Goal: Task Accomplishment & Management: Complete application form

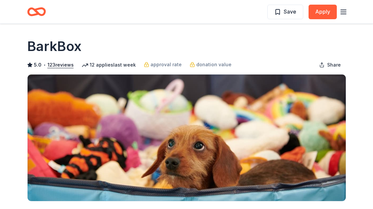
click at [37, 12] on icon "Home" at bounding box center [39, 11] width 10 height 7
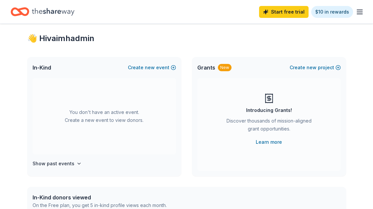
scroll to position [15, 0]
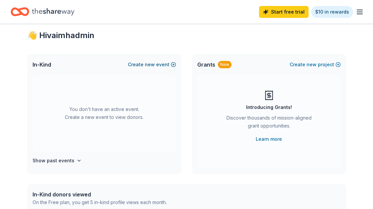
click at [151, 65] on span "new" at bounding box center [150, 65] width 10 height 8
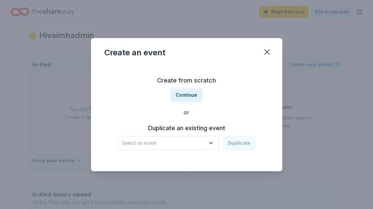
click at [175, 148] on button "Select an event" at bounding box center [167, 143] width 101 height 14
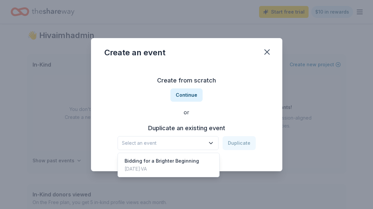
click at [185, 99] on div "Create from scratch Continue or Duplicate an existing event Select an event Dup…" at bounding box center [186, 113] width 165 height 96
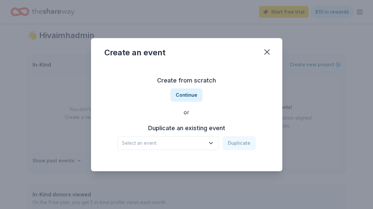
click at [185, 99] on button "Continue" at bounding box center [186, 95] width 32 height 13
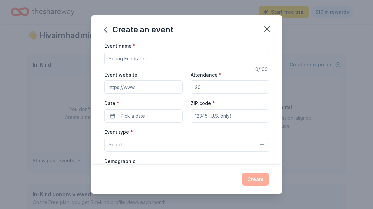
click at [159, 56] on input "Event name *" at bounding box center [186, 58] width 165 height 13
click at [114, 57] on input "H" at bounding box center [186, 58] width 165 height 13
paste input "Season of Giving Silent Auction"
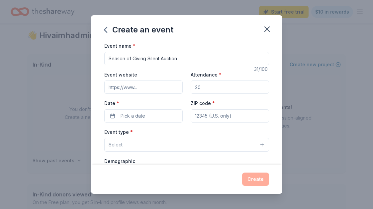
type input "Season of Giving Silent Auction"
click at [116, 88] on input "Event website" at bounding box center [143, 87] width 78 height 13
type input "[DOMAIN_NAME]"
click at [200, 89] on input "Attendance *" at bounding box center [230, 87] width 78 height 13
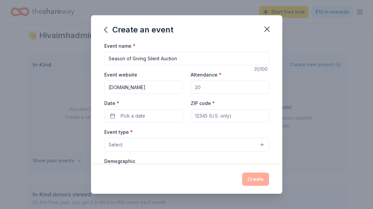
type input "100"
click at [131, 116] on span "Pick a date" at bounding box center [132, 116] width 25 height 8
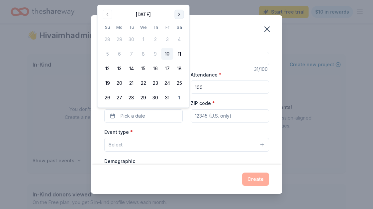
click at [182, 16] on button "Go to next month" at bounding box center [179, 14] width 9 height 9
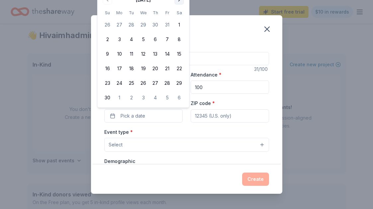
click at [181, 4] on button "Go to next month" at bounding box center [179, -1] width 9 height 9
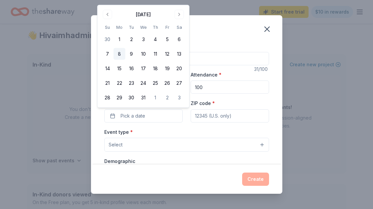
click at [119, 49] on button "8" at bounding box center [120, 54] width 12 height 12
click at [178, 130] on div "Event type * Select" at bounding box center [186, 140] width 165 height 24
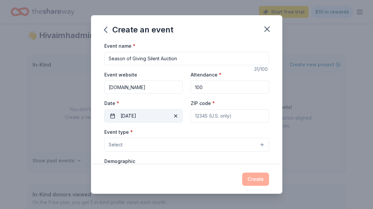
click at [167, 116] on button "12/08/2025" at bounding box center [143, 116] width 78 height 13
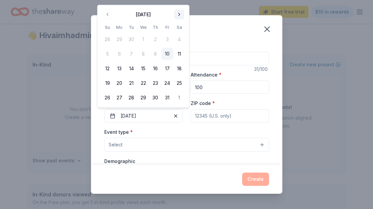
click at [181, 10] on button "Go to next month" at bounding box center [179, 14] width 9 height 9
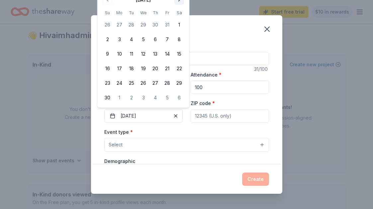
click at [180, 10] on th "Sa" at bounding box center [179, 12] width 12 height 7
click at [179, 0] on button "Go to next month" at bounding box center [179, -1] width 9 height 9
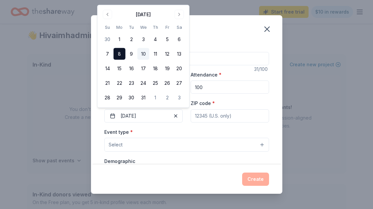
click at [149, 51] on button "10" at bounding box center [143, 54] width 12 height 12
click at [195, 125] on div "Event name * Season of Giving Silent Auction 31 /100 Event website vaimh.org At…" at bounding box center [186, 195] width 165 height 307
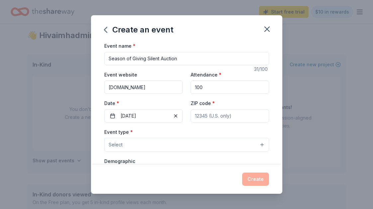
click at [195, 117] on input "ZIP code *" at bounding box center [230, 116] width 78 height 13
type input "23059"
type input "1357 Nuckols Rd"
type input "#2130"
click at [152, 147] on button "Select" at bounding box center [186, 145] width 165 height 14
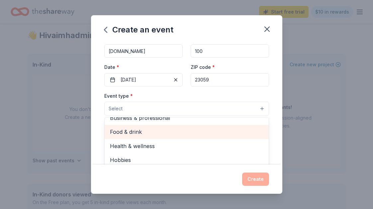
scroll to position [0, 0]
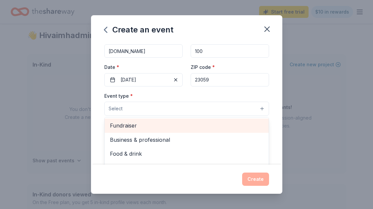
click at [131, 127] on span "Fundraiser" at bounding box center [186, 125] width 153 height 9
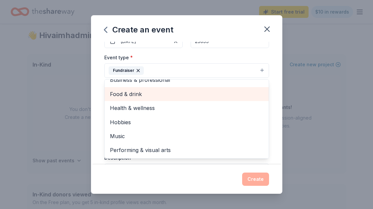
scroll to position [80, 0]
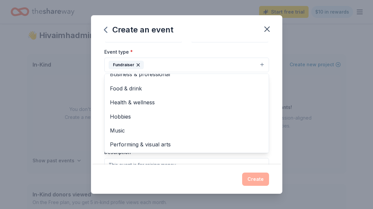
click at [99, 112] on div "Event name * Season of Giving Silent Auction 31 /100 Event website vaimh.org At…" at bounding box center [186, 103] width 191 height 123
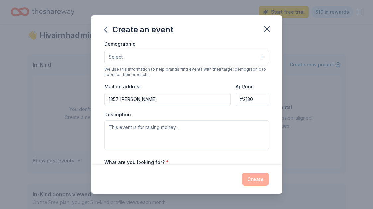
scroll to position [118, 0]
click at [127, 101] on input "1357 Nuckols Rd" at bounding box center [167, 99] width 126 height 13
click at [247, 104] on input "#2130" at bounding box center [252, 99] width 33 height 13
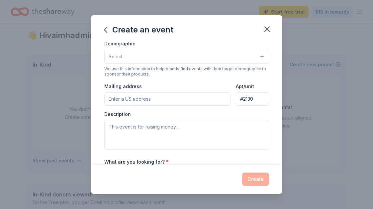
click at [247, 104] on input "#2130" at bounding box center [252, 99] width 33 height 13
type input ", , ,"
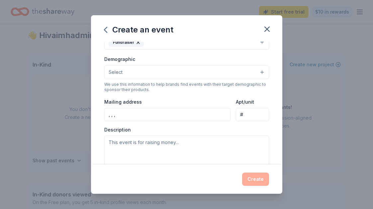
scroll to position [86, 0]
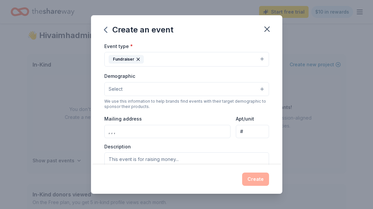
type input "#"
click at [218, 88] on button "Select" at bounding box center [186, 89] width 165 height 14
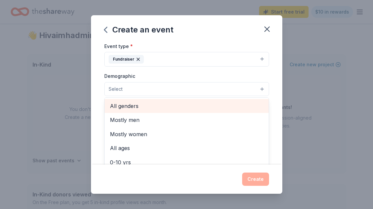
click at [197, 102] on span "All genders" at bounding box center [186, 106] width 153 height 9
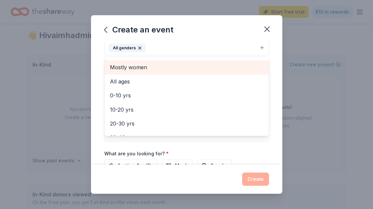
scroll to position [12, 0]
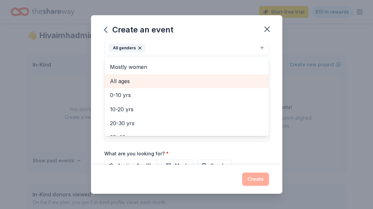
click at [192, 79] on span "All ages" at bounding box center [186, 81] width 153 height 9
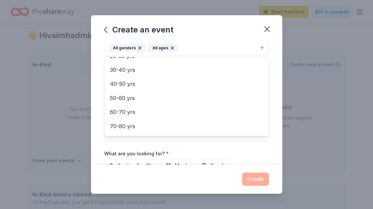
scroll to position [78, 0]
click at [179, 149] on div "Event name * Season of Giving Silent Auction 31 /100 Event website vaimh.org At…" at bounding box center [186, 68] width 165 height 308
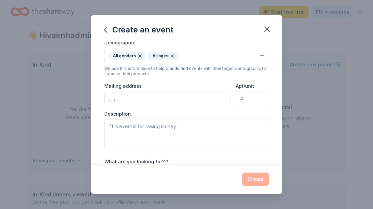
scroll to position [116, 0]
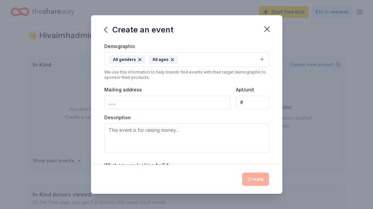
click at [168, 103] on input ", , ," at bounding box center [167, 102] width 126 height 13
paste input "1403 W Laburnum Ave Richmond, VA 23227"
type input "1403 West Laburnum Avenue, Richmond, VA, 23227"
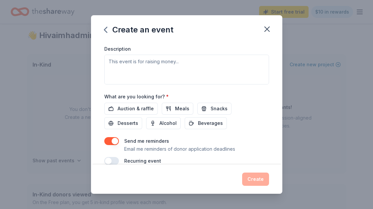
scroll to position [185, 0]
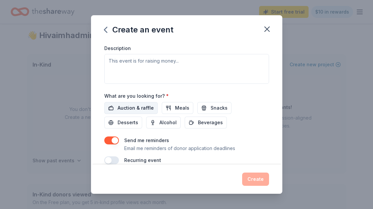
click at [139, 108] on span "Auction & raffle" at bounding box center [135, 108] width 36 height 8
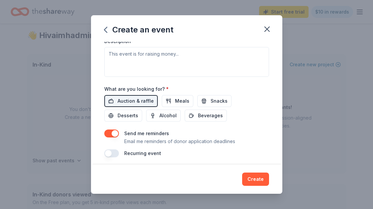
scroll to position [195, 0]
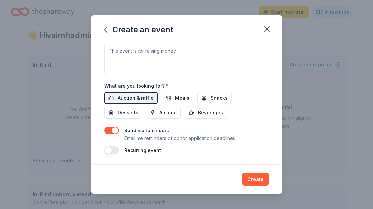
click at [113, 150] on button "button" at bounding box center [111, 151] width 15 height 8
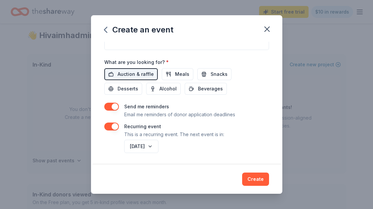
click at [110, 127] on button "button" at bounding box center [111, 127] width 15 height 8
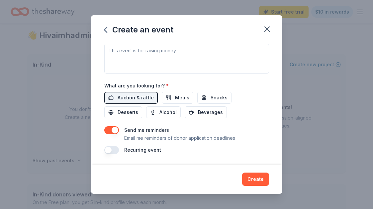
scroll to position [195, 0]
click at [256, 180] on button "Create" at bounding box center [255, 179] width 27 height 13
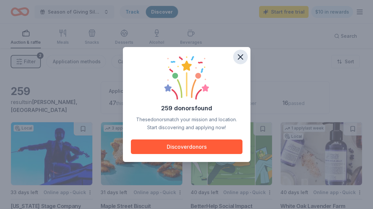
click at [236, 58] on icon "button" at bounding box center [240, 56] width 9 height 9
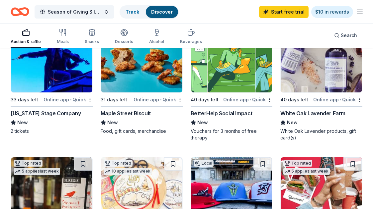
scroll to position [78, 0]
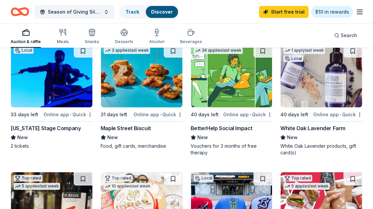
click at [300, 96] on img at bounding box center [320, 75] width 81 height 63
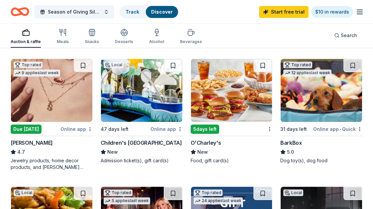
scroll to position [320, 0]
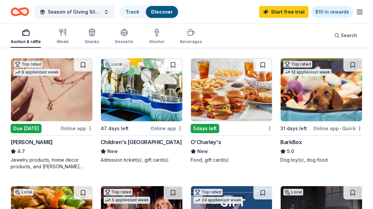
click at [40, 109] on img at bounding box center [51, 89] width 81 height 63
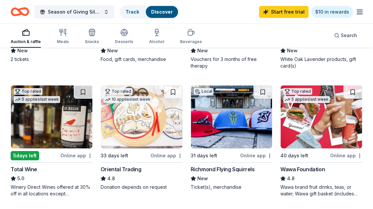
scroll to position [165, 0]
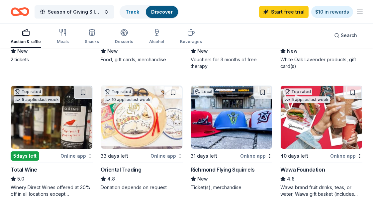
click at [65, 131] on img at bounding box center [51, 117] width 81 height 63
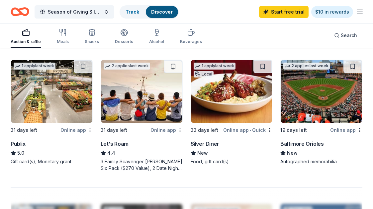
scroll to position [578, 0]
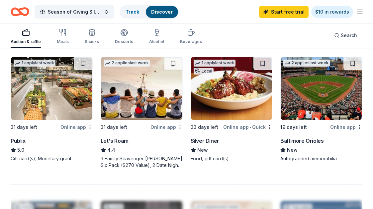
click at [208, 106] on img at bounding box center [231, 88] width 81 height 63
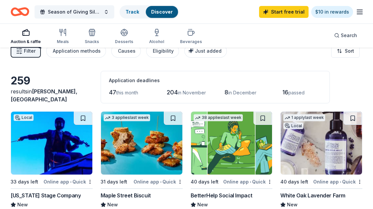
scroll to position [0, 0]
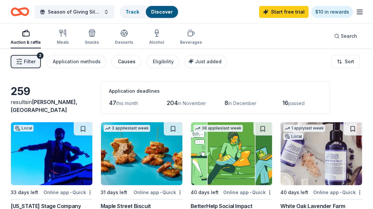
click at [123, 60] on div "Causes" at bounding box center [127, 62] width 18 height 8
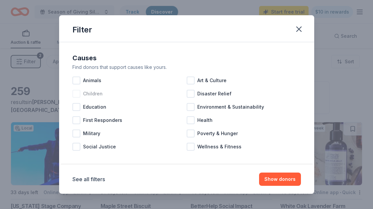
click at [77, 92] on div at bounding box center [76, 94] width 8 height 8
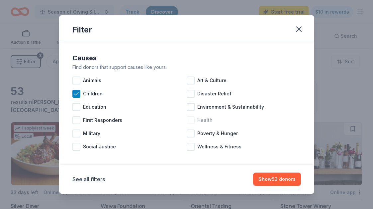
scroll to position [5, 0]
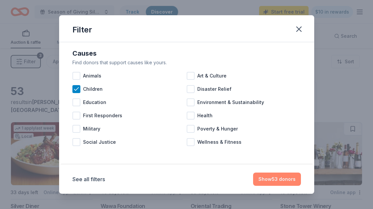
click at [261, 177] on button "Show 53 donors" at bounding box center [277, 179] width 48 height 13
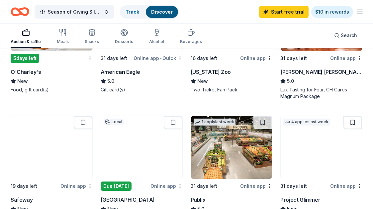
scroll to position [262, 0]
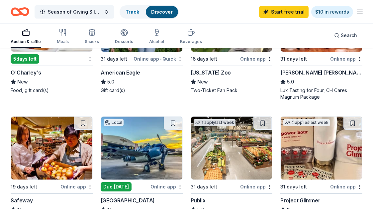
click at [57, 152] on img at bounding box center [51, 148] width 81 height 63
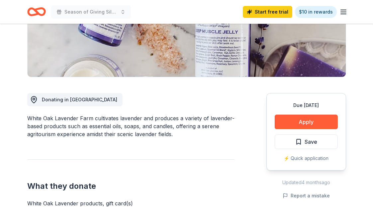
scroll to position [127, 0]
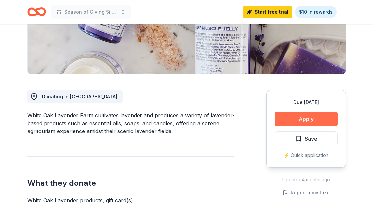
click at [309, 120] on button "Apply" at bounding box center [305, 119] width 63 height 15
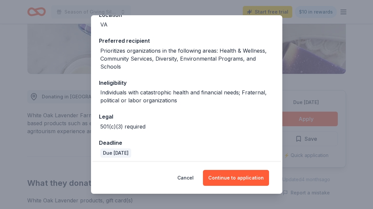
scroll to position [88, 0]
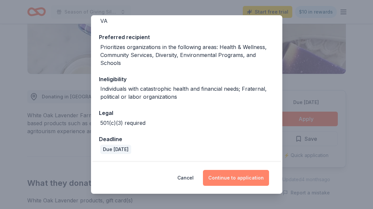
click at [235, 179] on button "Continue to application" at bounding box center [236, 178] width 66 height 16
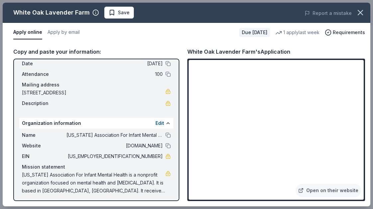
scroll to position [31, 0]
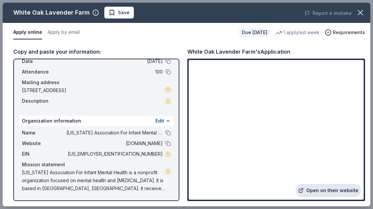
click at [314, 191] on link "Open on their website" at bounding box center [327, 190] width 65 height 13
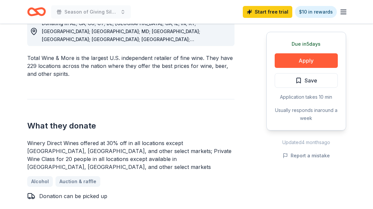
scroll to position [209, 0]
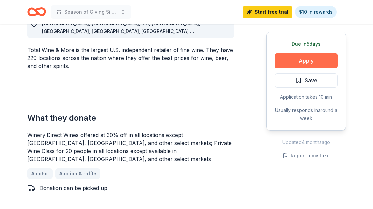
click at [284, 62] on button "Apply" at bounding box center [305, 60] width 63 height 15
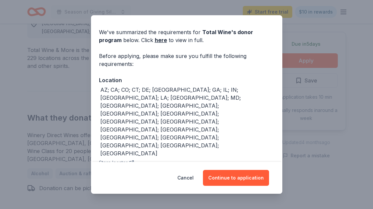
scroll to position [30, 0]
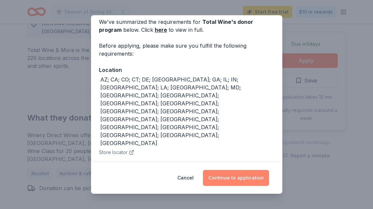
click at [222, 178] on button "Continue to application" at bounding box center [236, 178] width 66 height 16
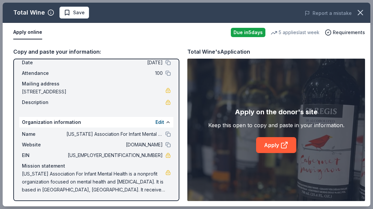
scroll to position [31, 0]
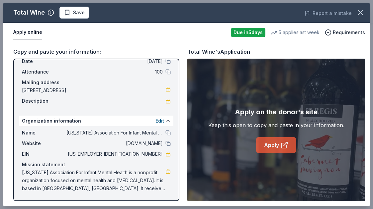
click at [270, 141] on link "Apply" at bounding box center [276, 145] width 40 height 16
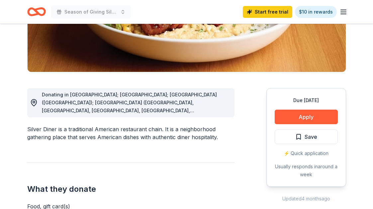
scroll to position [130, 0]
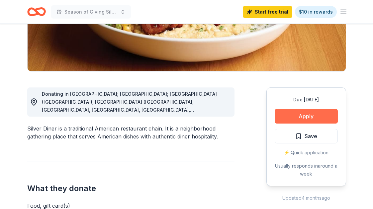
click at [297, 118] on button "Apply" at bounding box center [305, 116] width 63 height 15
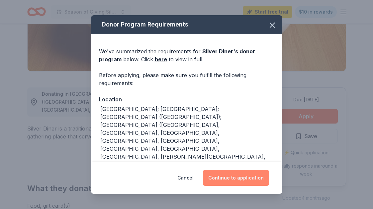
click at [212, 178] on button "Continue to application" at bounding box center [236, 178] width 66 height 16
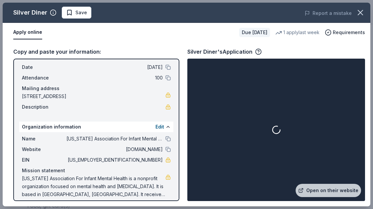
scroll to position [31, 0]
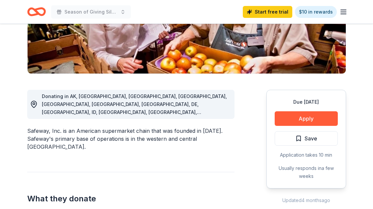
scroll to position [129, 0]
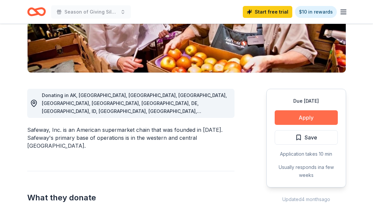
click at [290, 118] on button "Apply" at bounding box center [305, 118] width 63 height 15
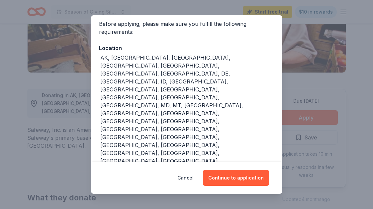
scroll to position [50, 0]
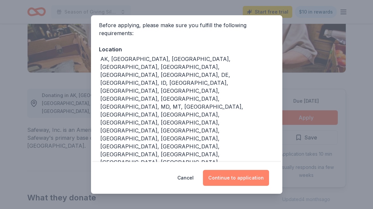
click at [223, 182] on button "Continue to application" at bounding box center [236, 178] width 66 height 16
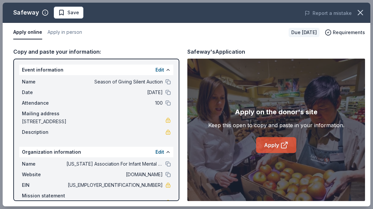
click at [273, 147] on link "Apply" at bounding box center [276, 145] width 40 height 16
